Goal: Information Seeking & Learning: Find specific fact

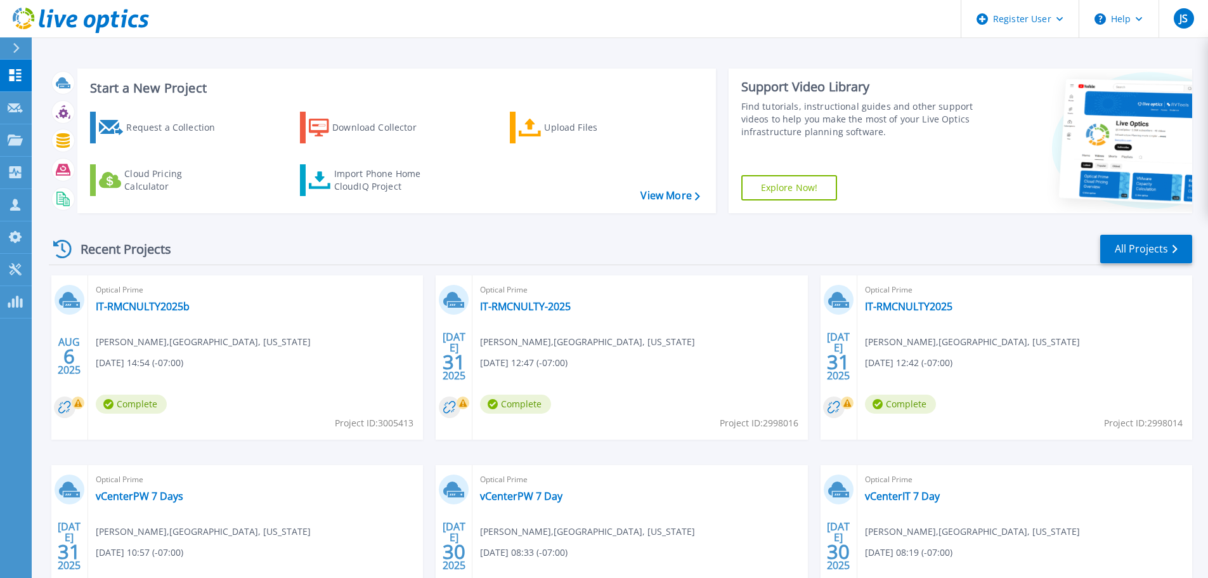
click at [16, 47] on icon at bounding box center [16, 48] width 7 height 10
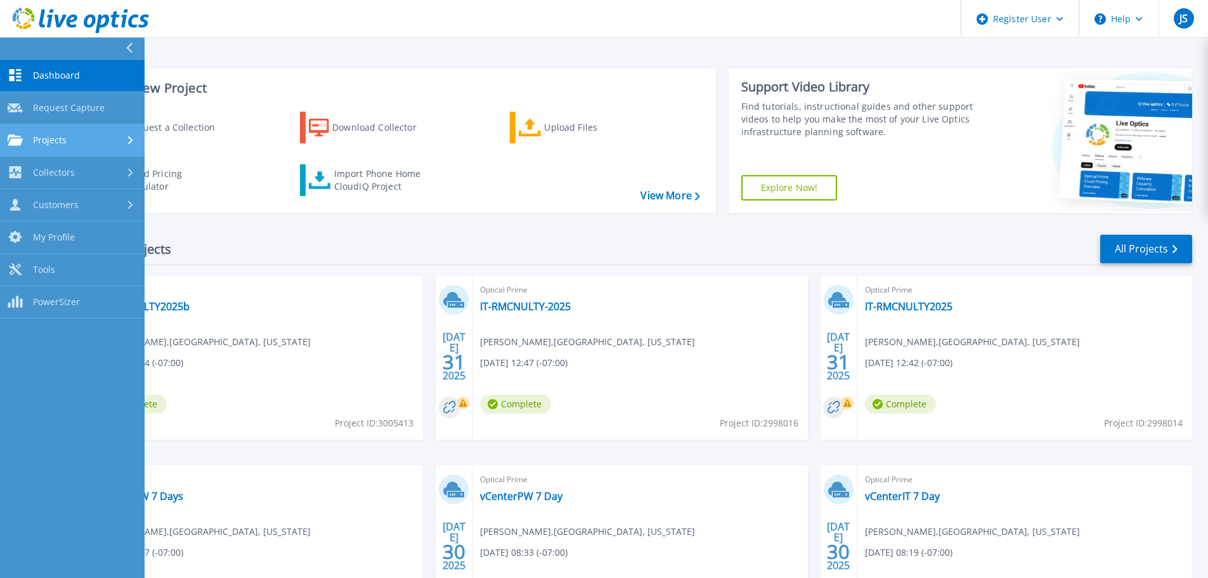
click at [63, 133] on link "Projects Projects" at bounding box center [72, 140] width 145 height 32
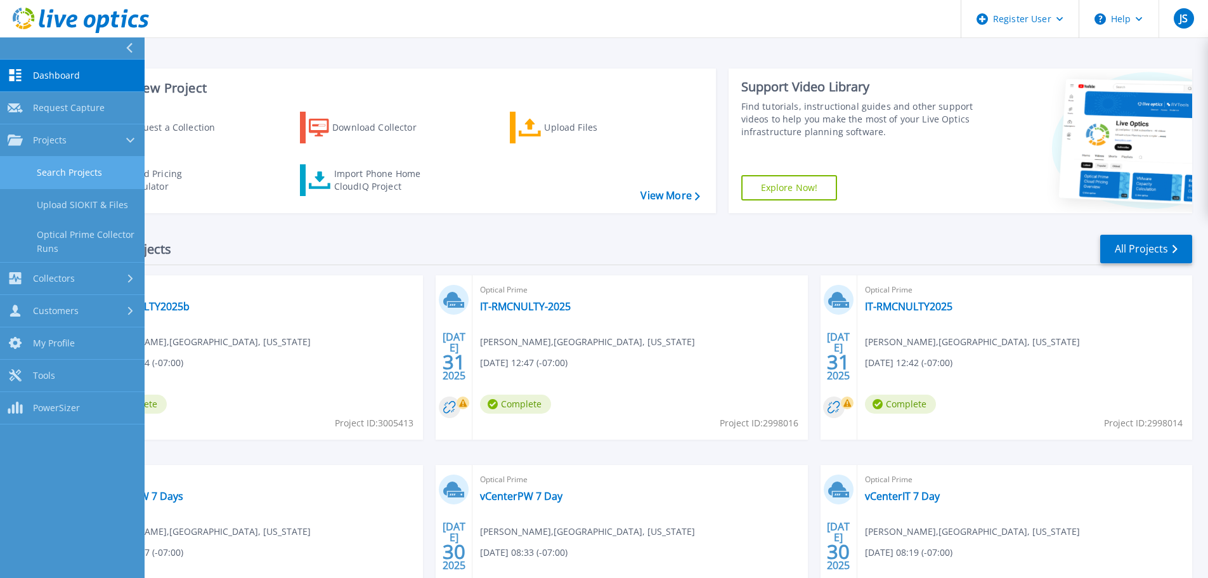
click at [87, 171] on link "Search Projects" at bounding box center [72, 173] width 145 height 32
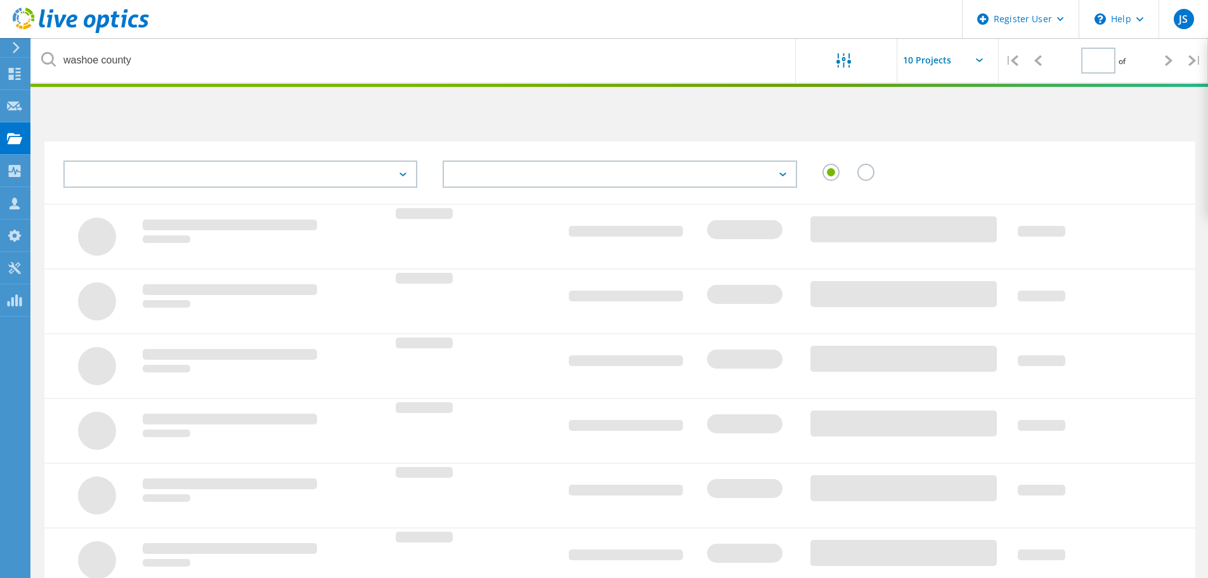
type input "1"
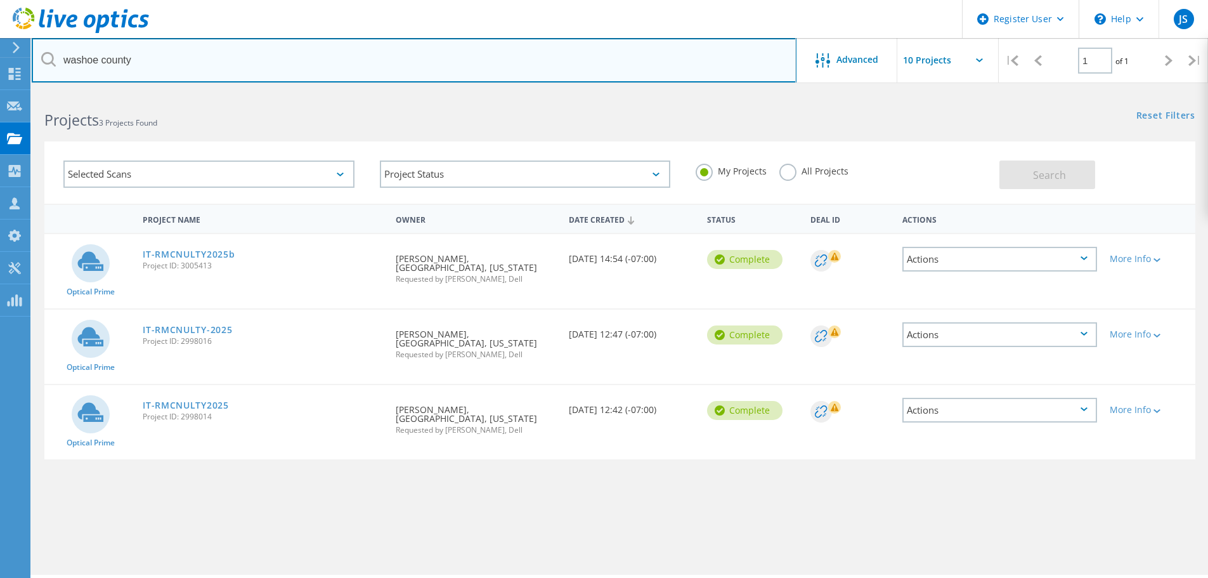
click at [267, 60] on input "washoe county" at bounding box center [414, 60] width 765 height 44
drag, startPoint x: 146, startPoint y: 62, endPoint x: 13, endPoint y: 67, distance: 132.6
click at [13, 92] on div "Register User \n Help Explore Helpful Articles Contact Support JS Dell User [PE…" at bounding box center [604, 352] width 1208 height 521
click at [137, 56] on input "washoe county" at bounding box center [414, 60] width 765 height 44
click at [143, 59] on input "washoe county" at bounding box center [414, 60] width 765 height 44
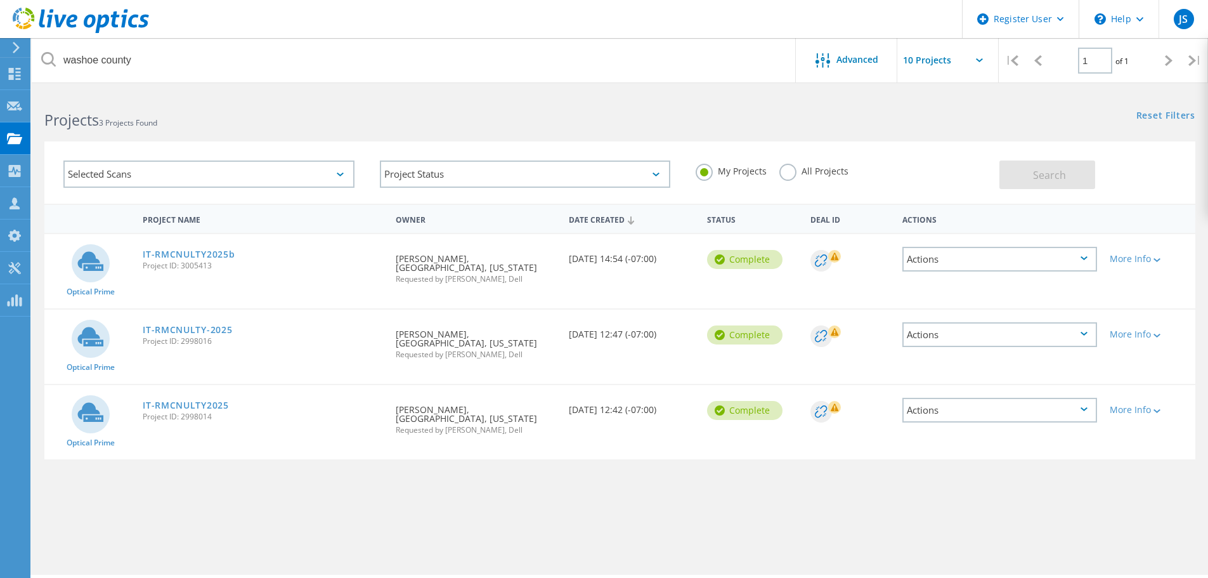
click at [183, 120] on h2 "Projects 3 Projects Found" at bounding box center [325, 120] width 562 height 21
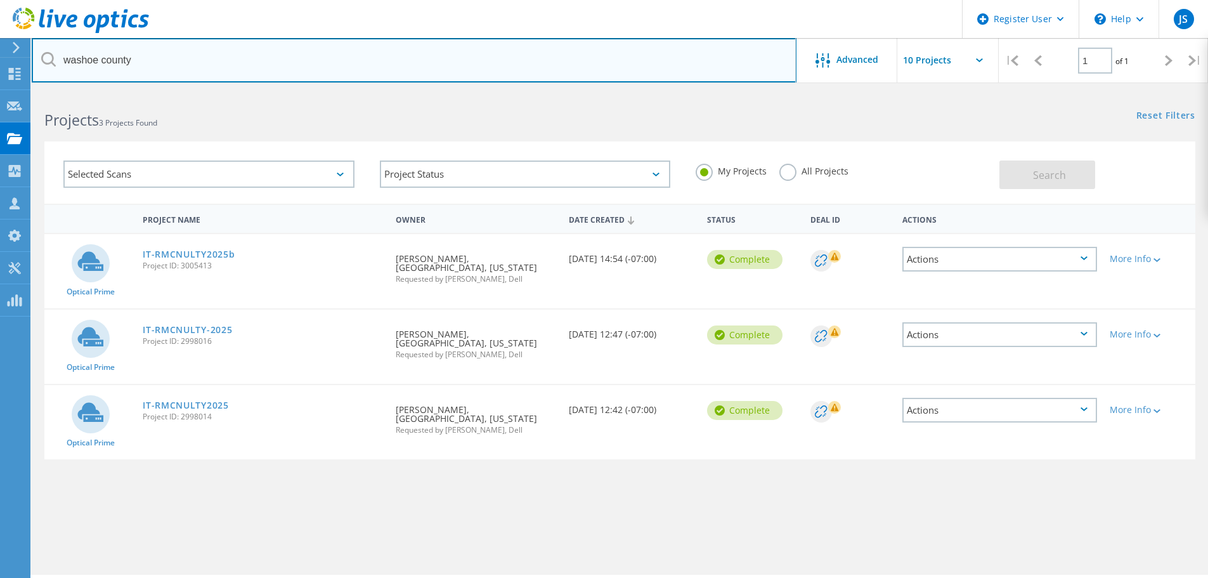
drag, startPoint x: 169, startPoint y: 66, endPoint x: 68, endPoint y: 63, distance: 100.9
click at [68, 63] on input "washoe county" at bounding box center [414, 60] width 765 height 44
type input "w"
type input "maricopa county"
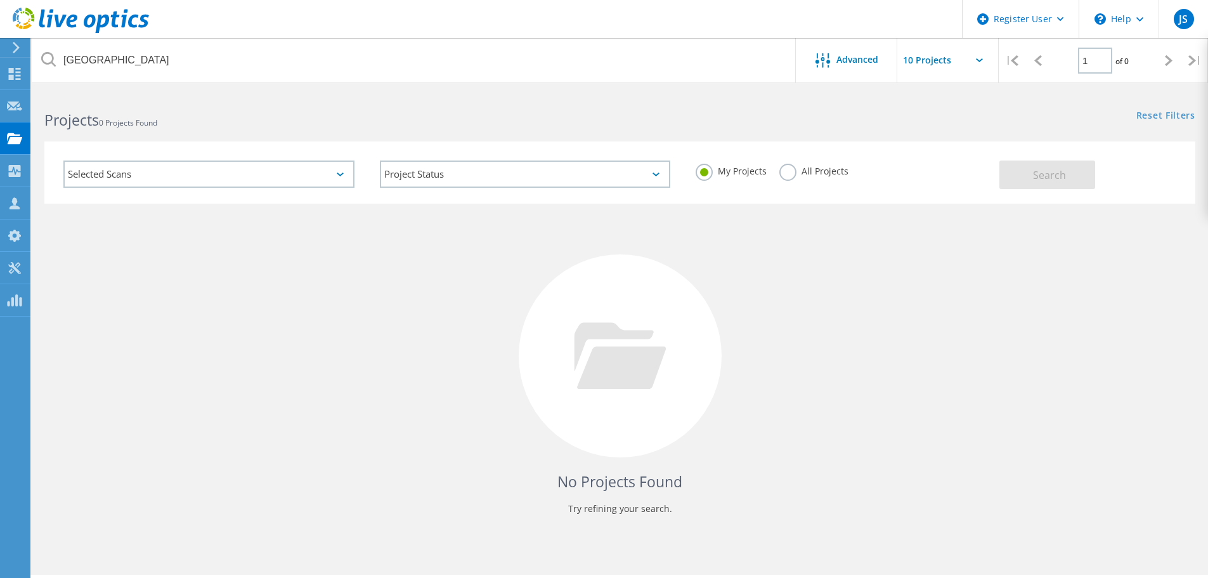
click at [790, 174] on label "All Projects" at bounding box center [813, 170] width 69 height 12
click at [0, 0] on input "All Projects" at bounding box center [0, 0] width 0 height 0
click at [1028, 163] on button "Search" at bounding box center [1047, 174] width 96 height 29
